Goal: Complete application form

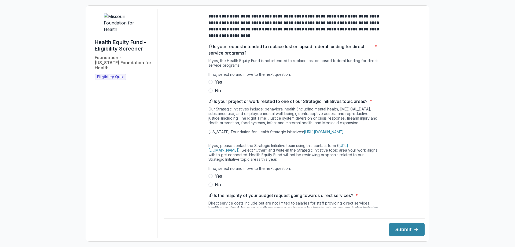
click at [212, 94] on label "No" at bounding box center [294, 90] width 172 height 6
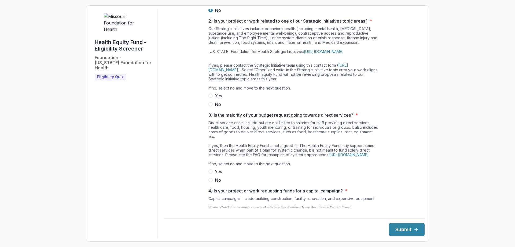
scroll to position [80, 0]
click at [212, 107] on label "No" at bounding box center [294, 104] width 172 height 6
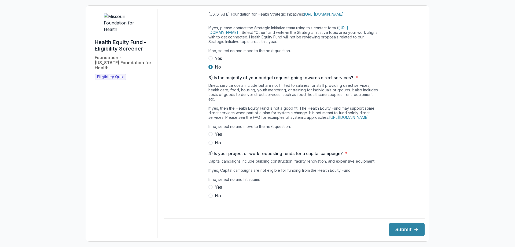
scroll to position [127, 0]
click at [209, 145] on span at bounding box center [210, 142] width 4 height 4
click at [209, 197] on span at bounding box center [210, 195] width 4 height 4
click at [403, 227] on button "Submit" at bounding box center [407, 229] width 36 height 13
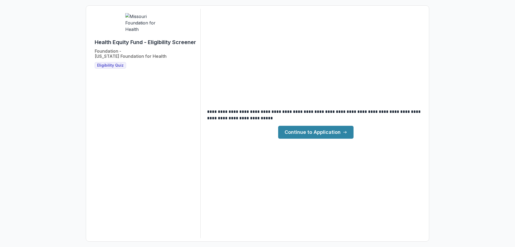
click at [320, 134] on link "Continue to Application" at bounding box center [315, 132] width 75 height 13
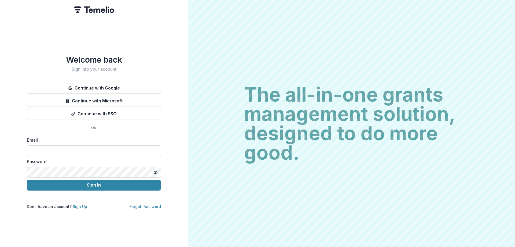
click at [67, 149] on input at bounding box center [94, 150] width 134 height 11
type input "**********"
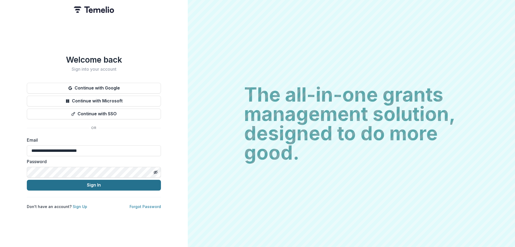
click at [61, 187] on button "Sign In" at bounding box center [94, 184] width 134 height 11
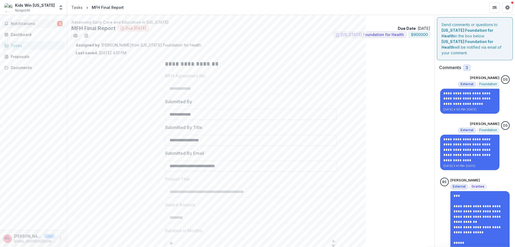
click at [28, 23] on span "Notifications" at bounding box center [34, 23] width 46 height 5
click at [25, 56] on div "Proposals" at bounding box center [36, 57] width 50 height 6
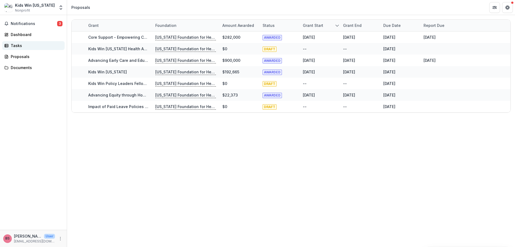
click at [20, 45] on div "Tasks" at bounding box center [36, 46] width 50 height 6
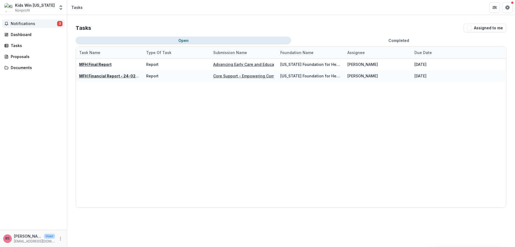
click at [24, 24] on span "Notifications" at bounding box center [34, 23] width 46 height 5
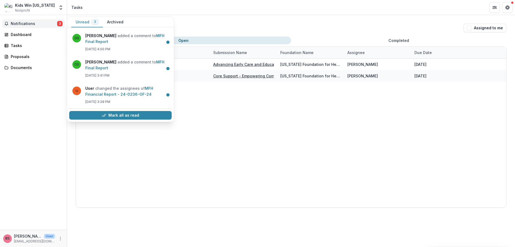
click at [24, 24] on span "Notifications" at bounding box center [34, 23] width 46 height 5
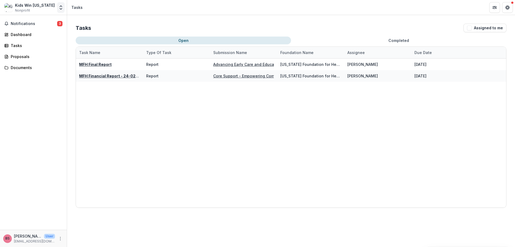
click at [62, 8] on icon "Open entity switcher" at bounding box center [60, 7] width 5 height 5
